Goal: Go to known website: Access a specific website the user already knows

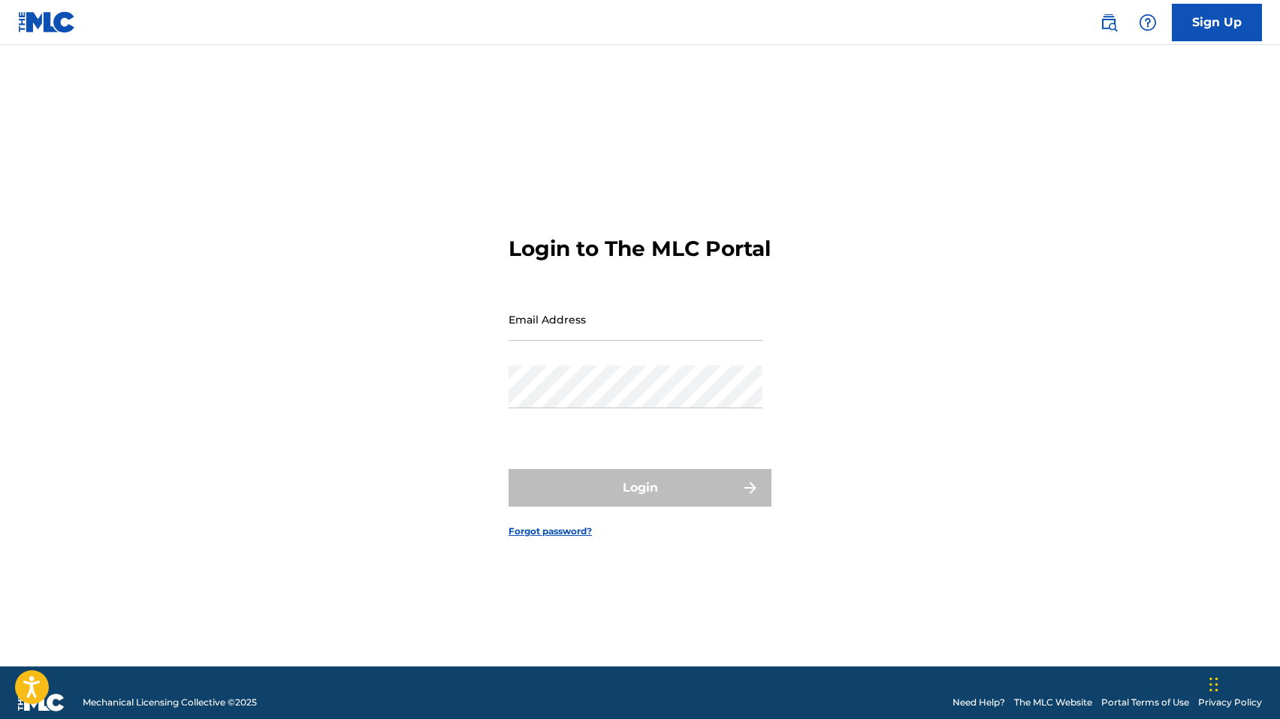
type input "[EMAIL_ADDRESS][DOMAIN_NAME]"
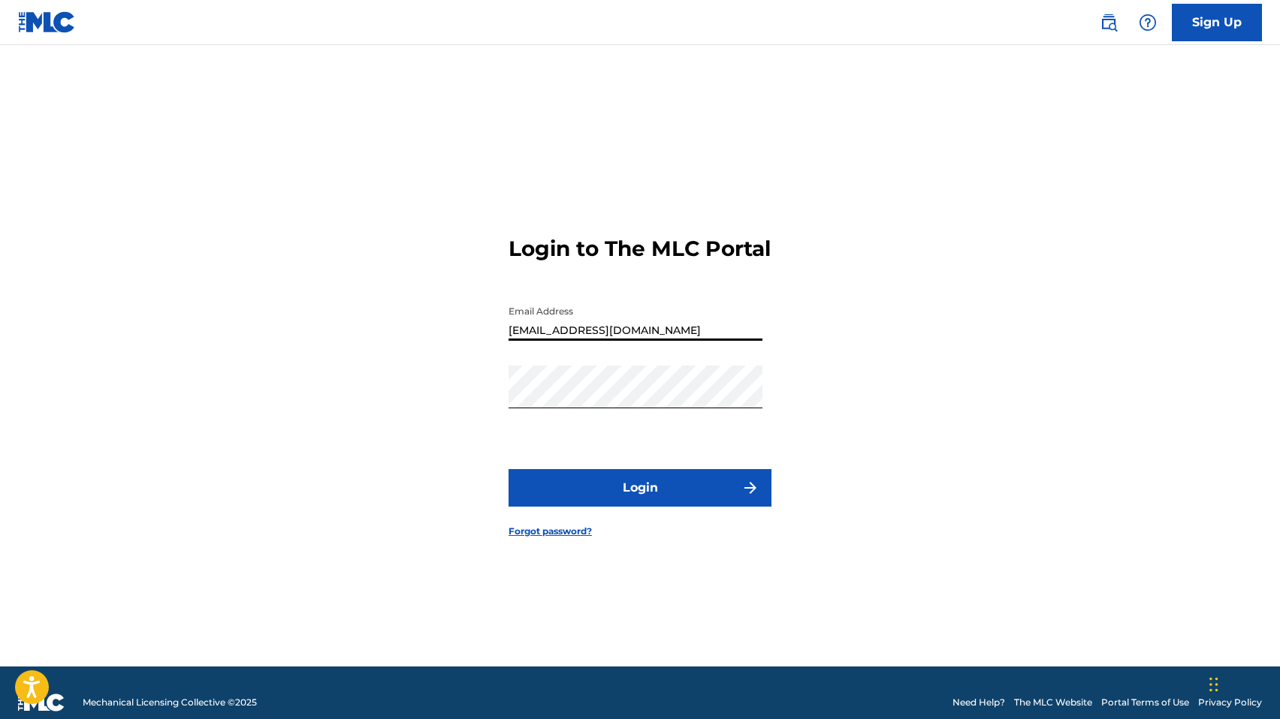
click at [562, 499] on button "Login" at bounding box center [639, 488] width 263 height 38
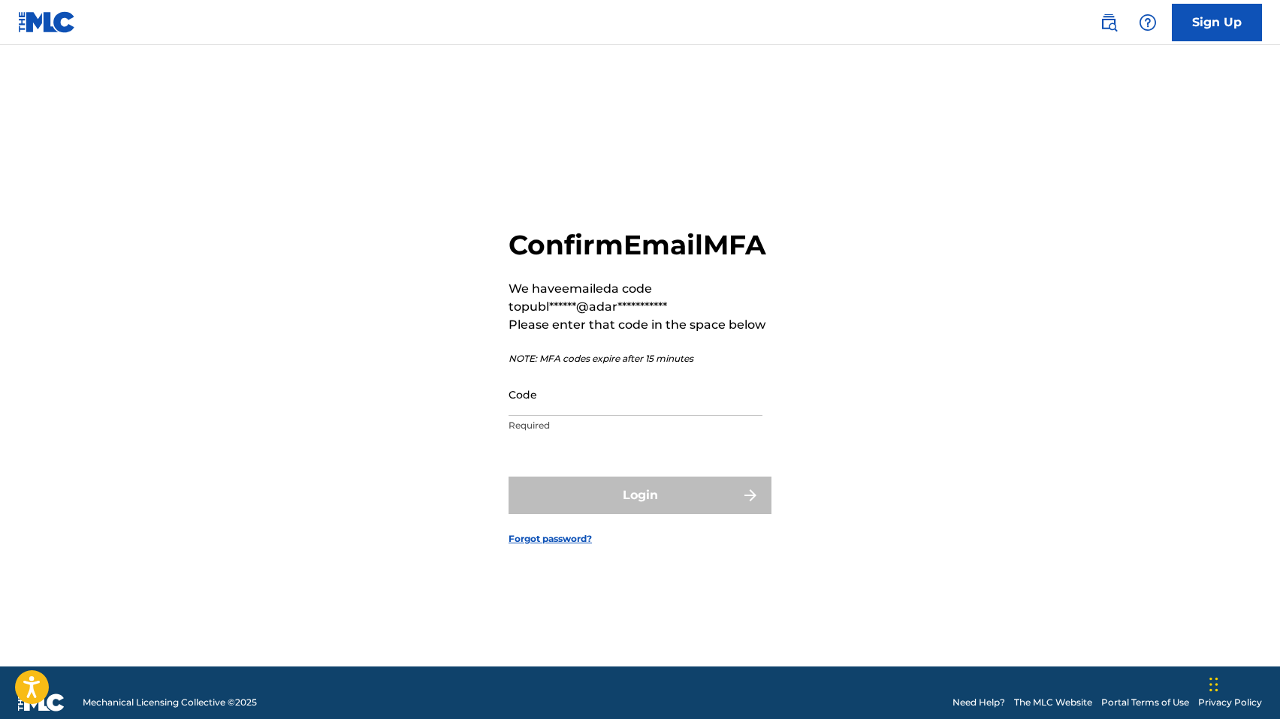
click at [645, 416] on input "Code" at bounding box center [635, 394] width 254 height 43
paste input "031023"
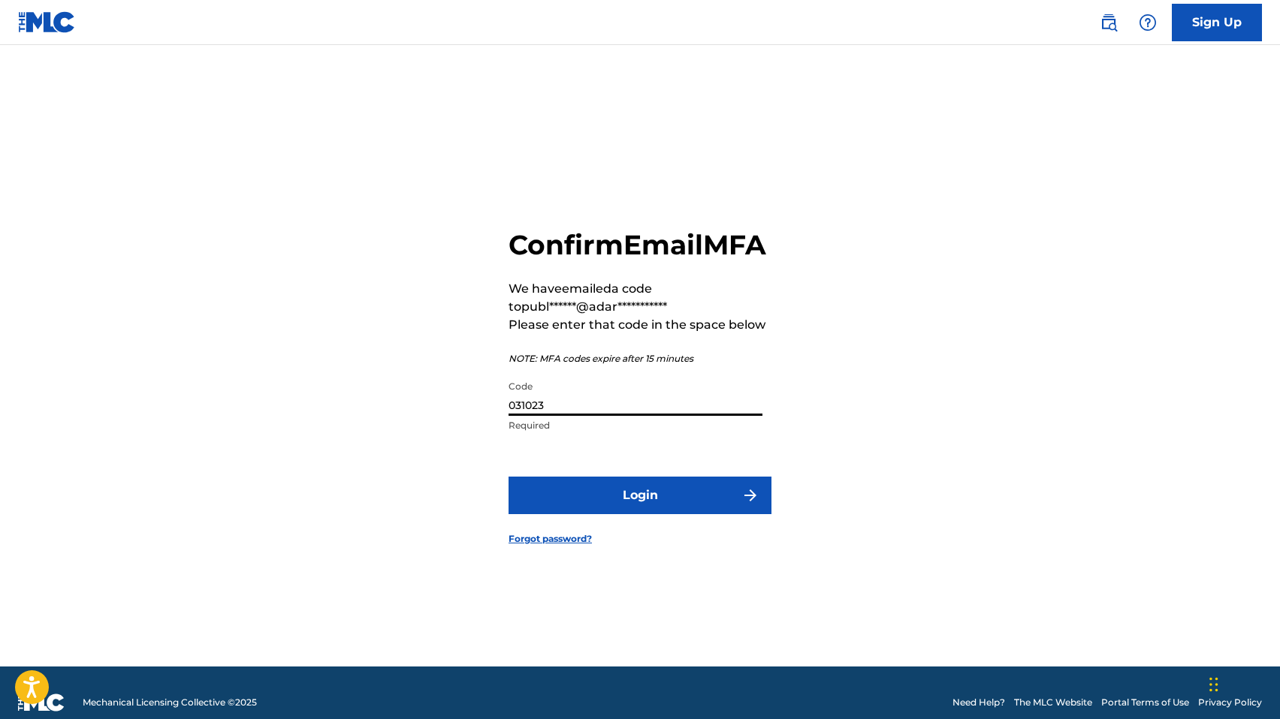
type input "031023"
click at [616, 502] on button "Login" at bounding box center [639, 496] width 263 height 38
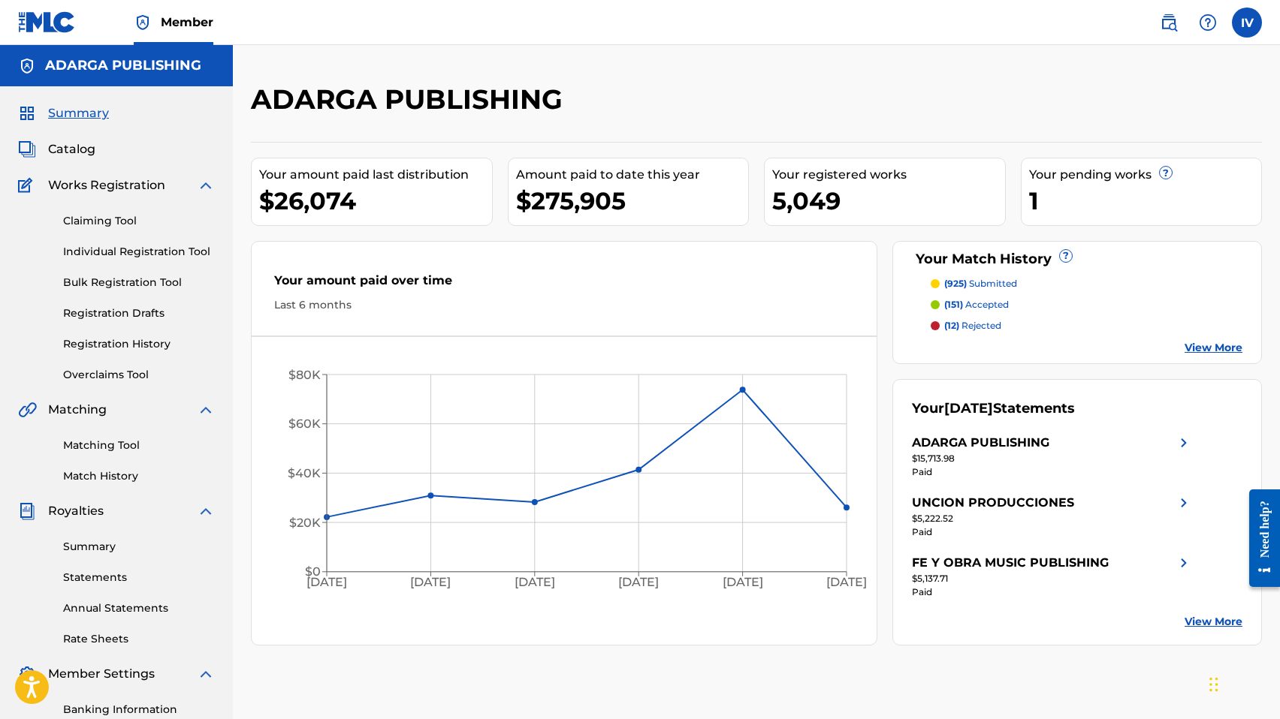
click at [56, 152] on span "Catalog" at bounding box center [71, 149] width 47 height 18
